Goal: Find contact information: Find contact information

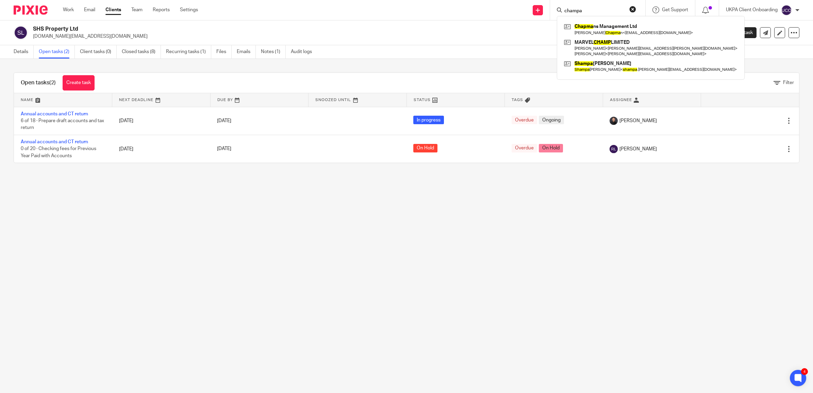
click at [629, 7] on button "reset" at bounding box center [632, 9] width 7 height 7
click at [591, 9] on input "Search" at bounding box center [593, 11] width 61 height 6
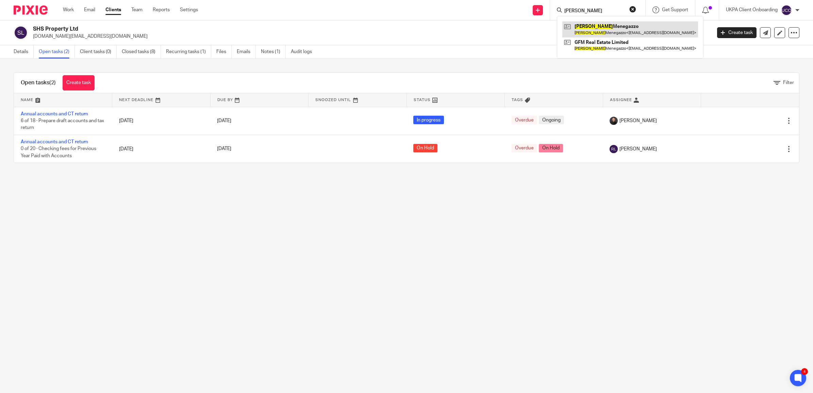
type input "[PERSON_NAME]"
click at [591, 26] on link at bounding box center [630, 29] width 136 height 16
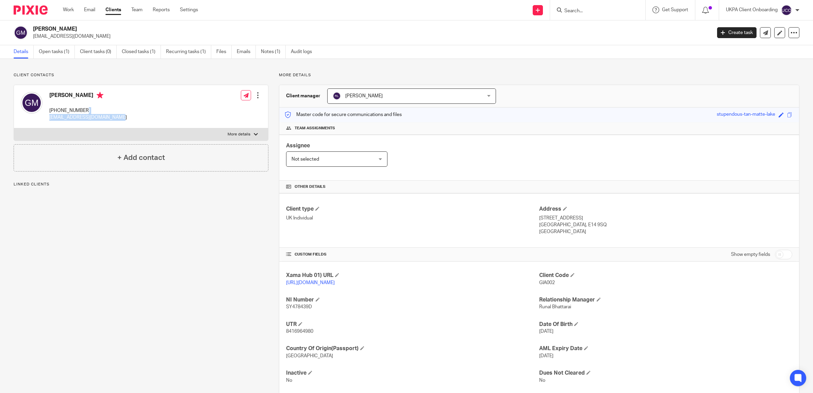
drag, startPoint x: 133, startPoint y: 114, endPoint x: 131, endPoint y: 121, distance: 7.6
click at [131, 121] on div "[PERSON_NAME] [PHONE_NUMBER] [EMAIL_ADDRESS][DOMAIN_NAME] Edit contact Create c…" at bounding box center [141, 106] width 254 height 43
copy div "[EMAIL_ADDRESS][DOMAIN_NAME]"
